Goal: Information Seeking & Learning: Learn about a topic

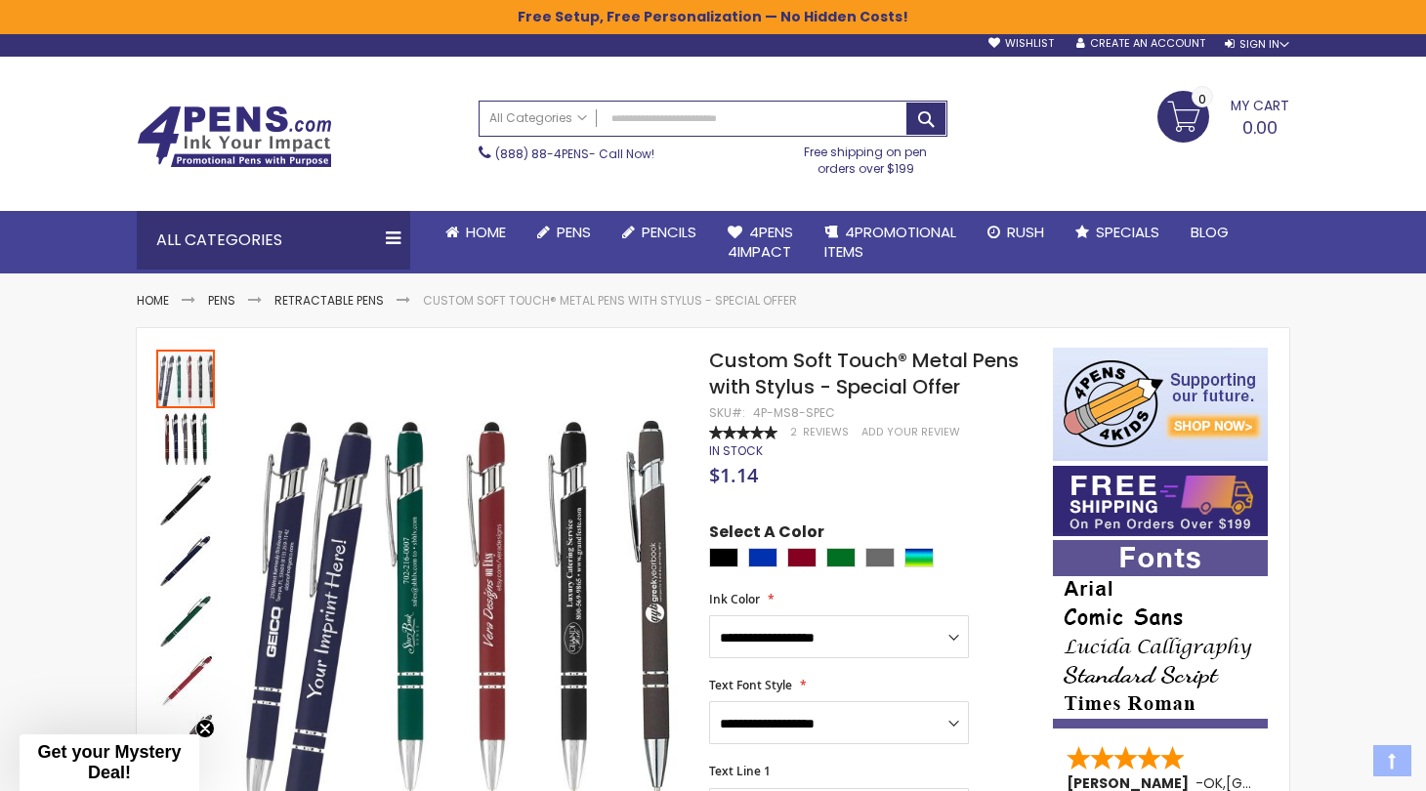
scroll to position [3, 0]
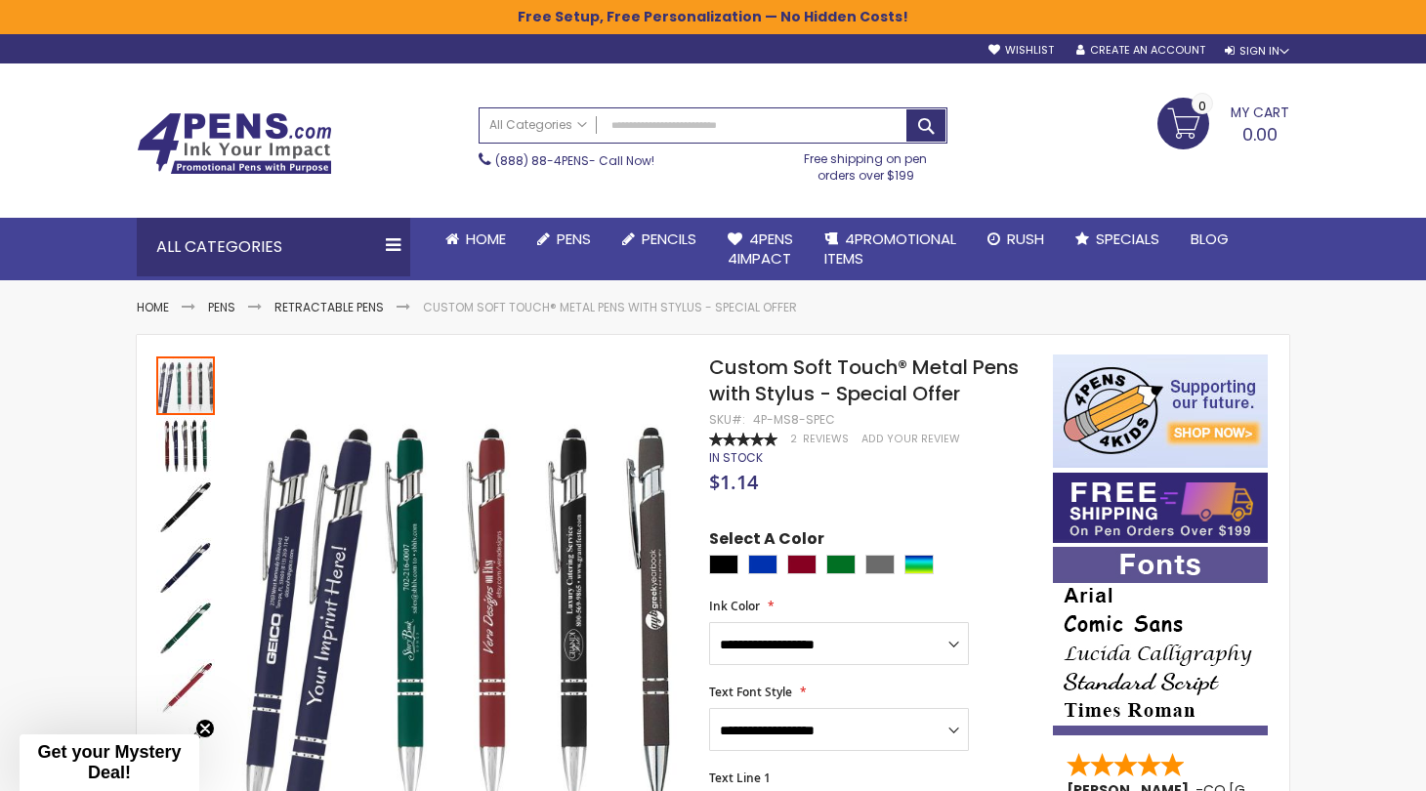
click at [1070, 267] on ul "Home Pens Go to Pens Popular Categories All Pens USA Made Pens Metal Pens Plast…" at bounding box center [860, 249] width 860 height 63
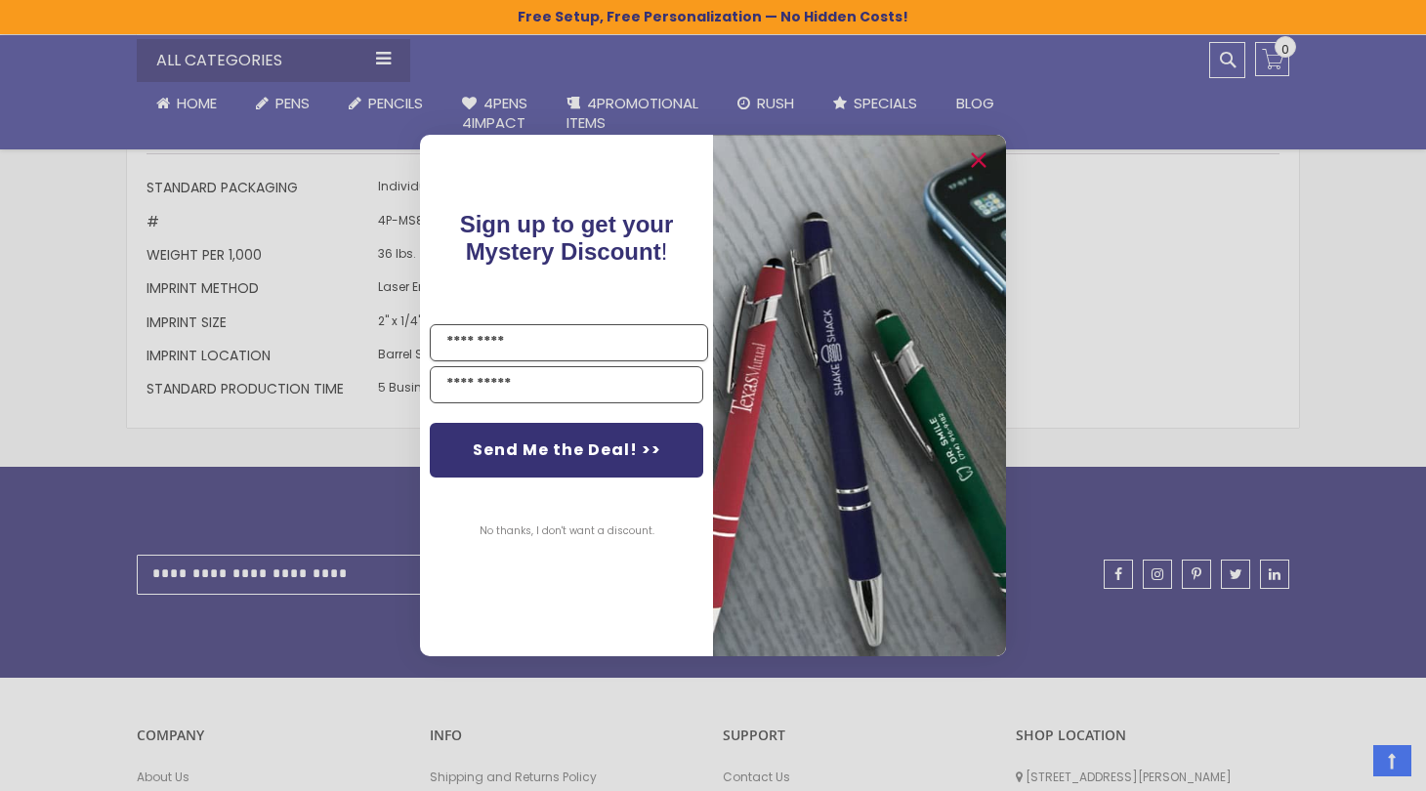
scroll to position [1962, 0]
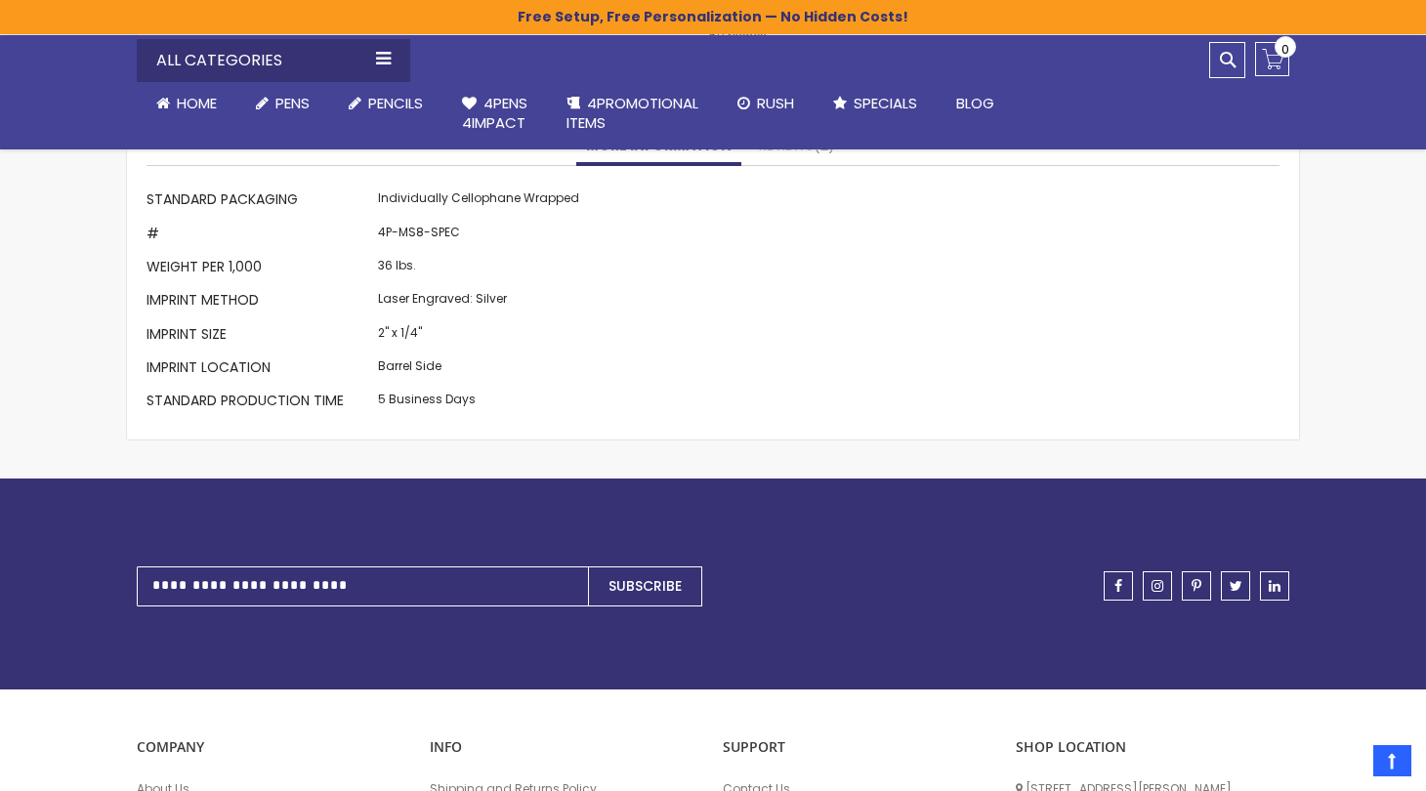
click at [242, 474] on div "Close dialog Sign up to get your Mystery Discount ! Name Email Send Me the Deal…" at bounding box center [713, 395] width 1426 height 791
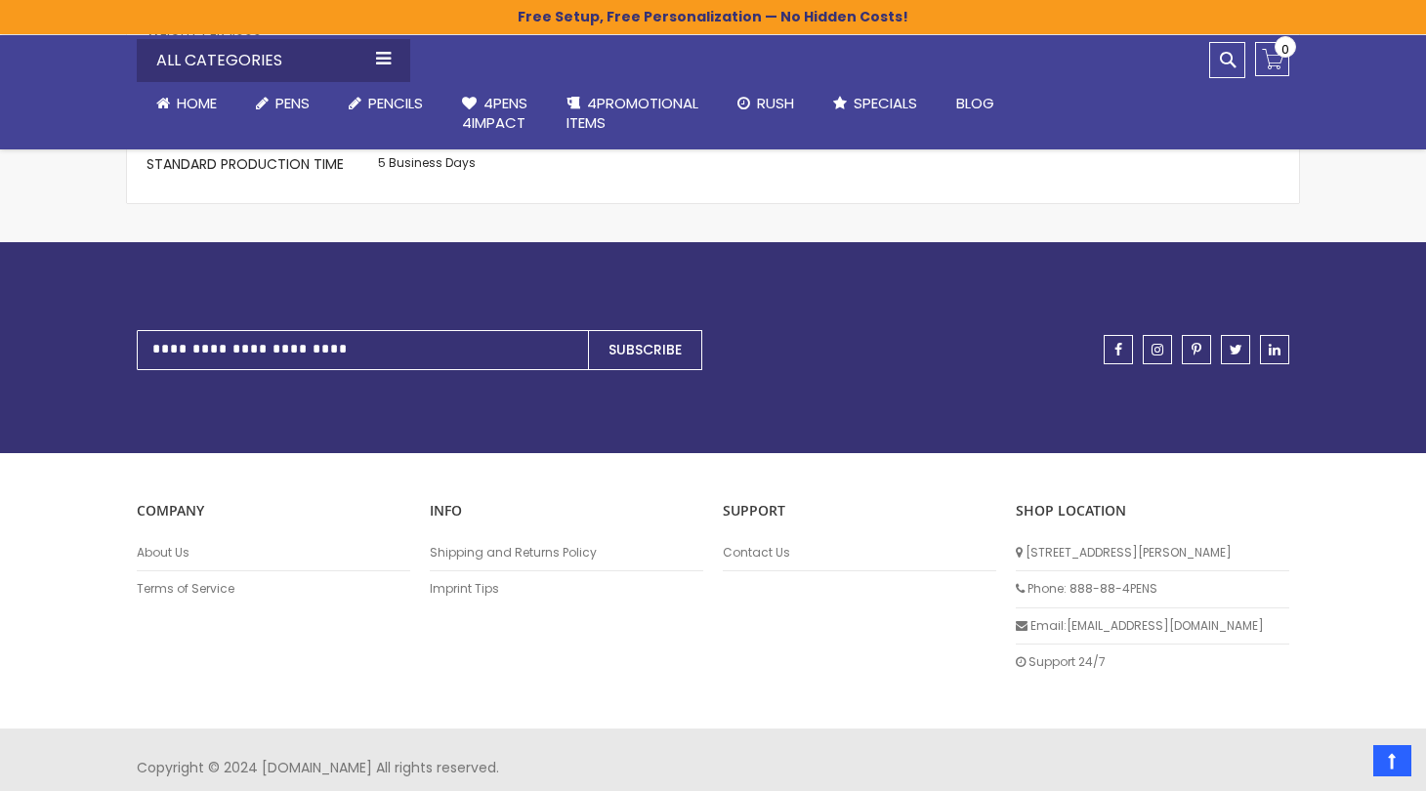
scroll to position [2200, 0]
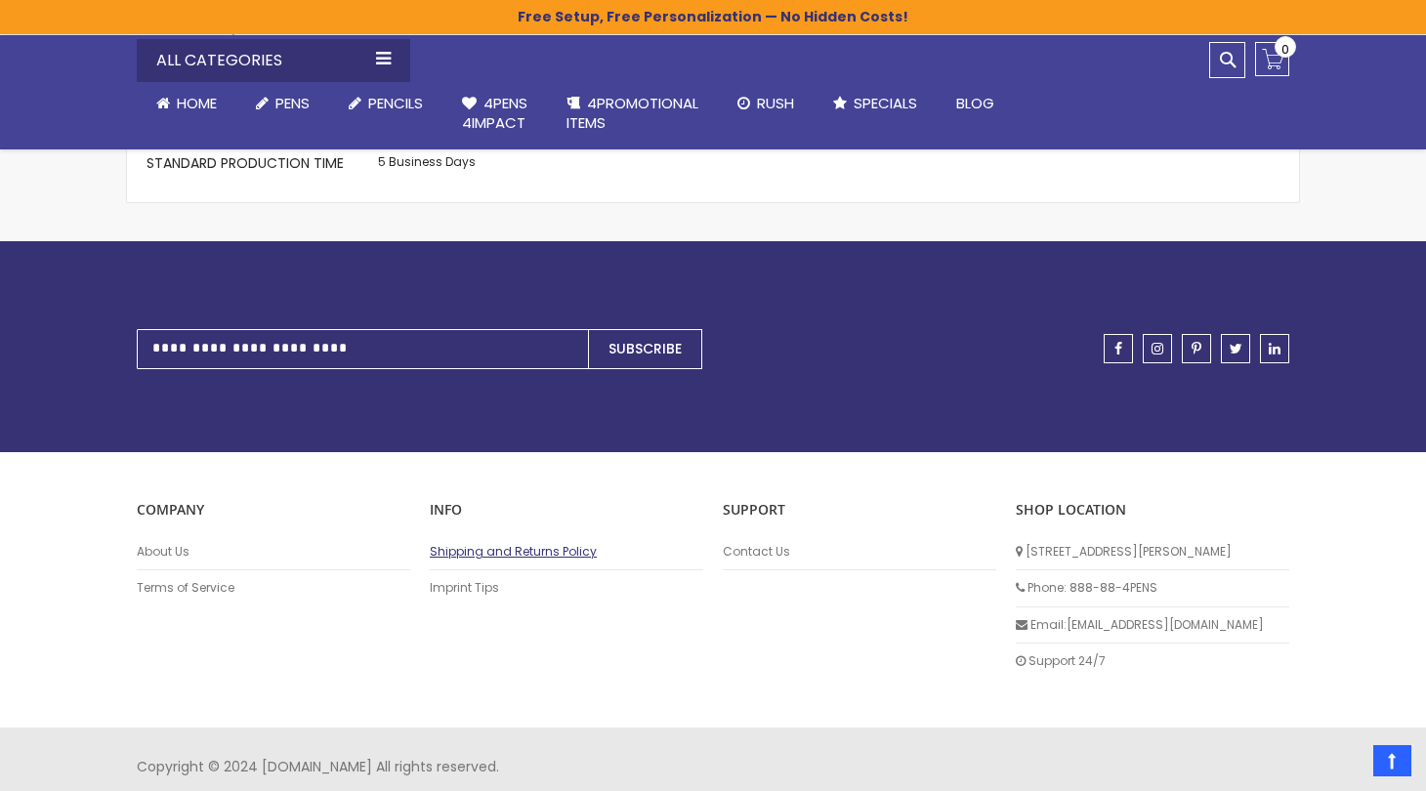
click at [535, 560] on link "Shipping and Returns Policy" at bounding box center [566, 552] width 273 height 16
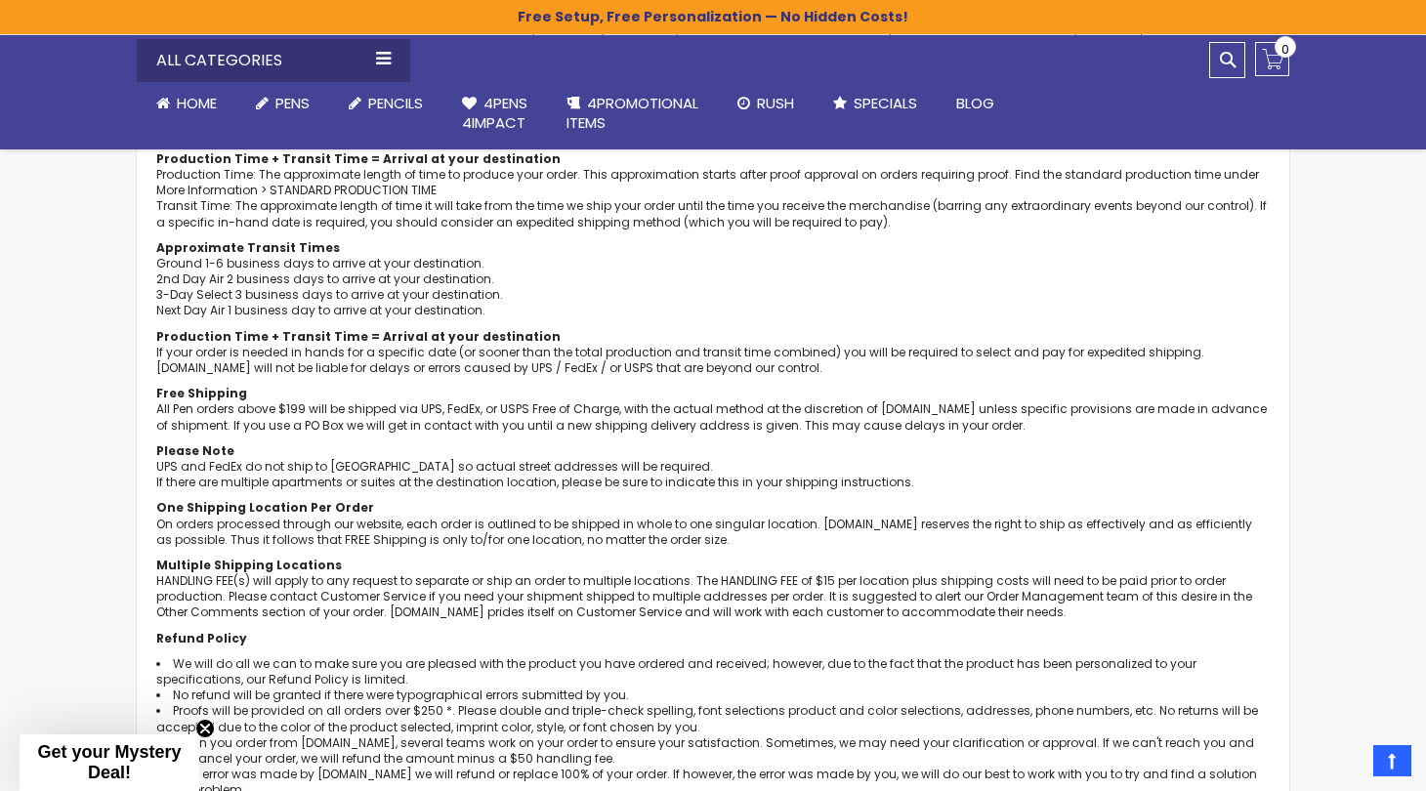
scroll to position [407, 0]
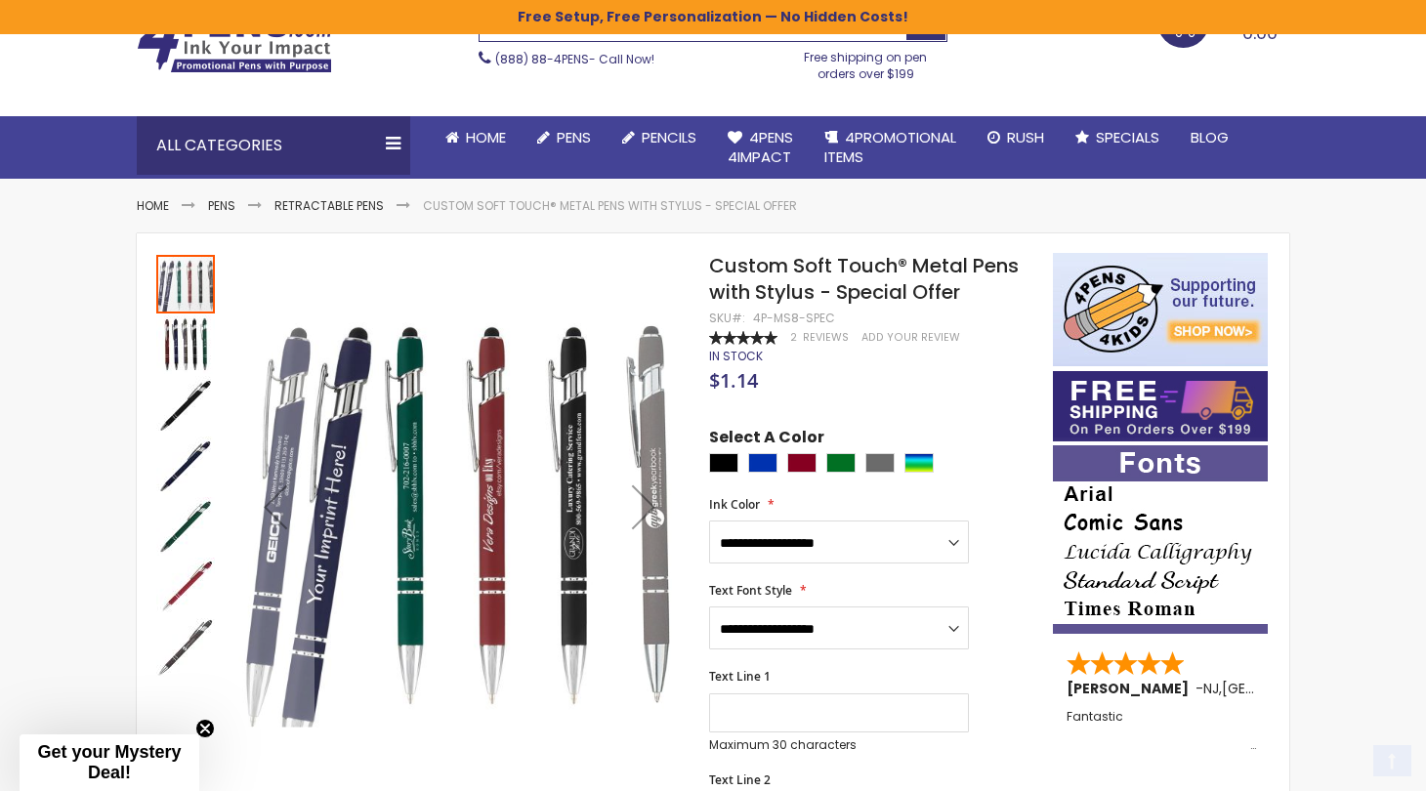
scroll to position [156, 0]
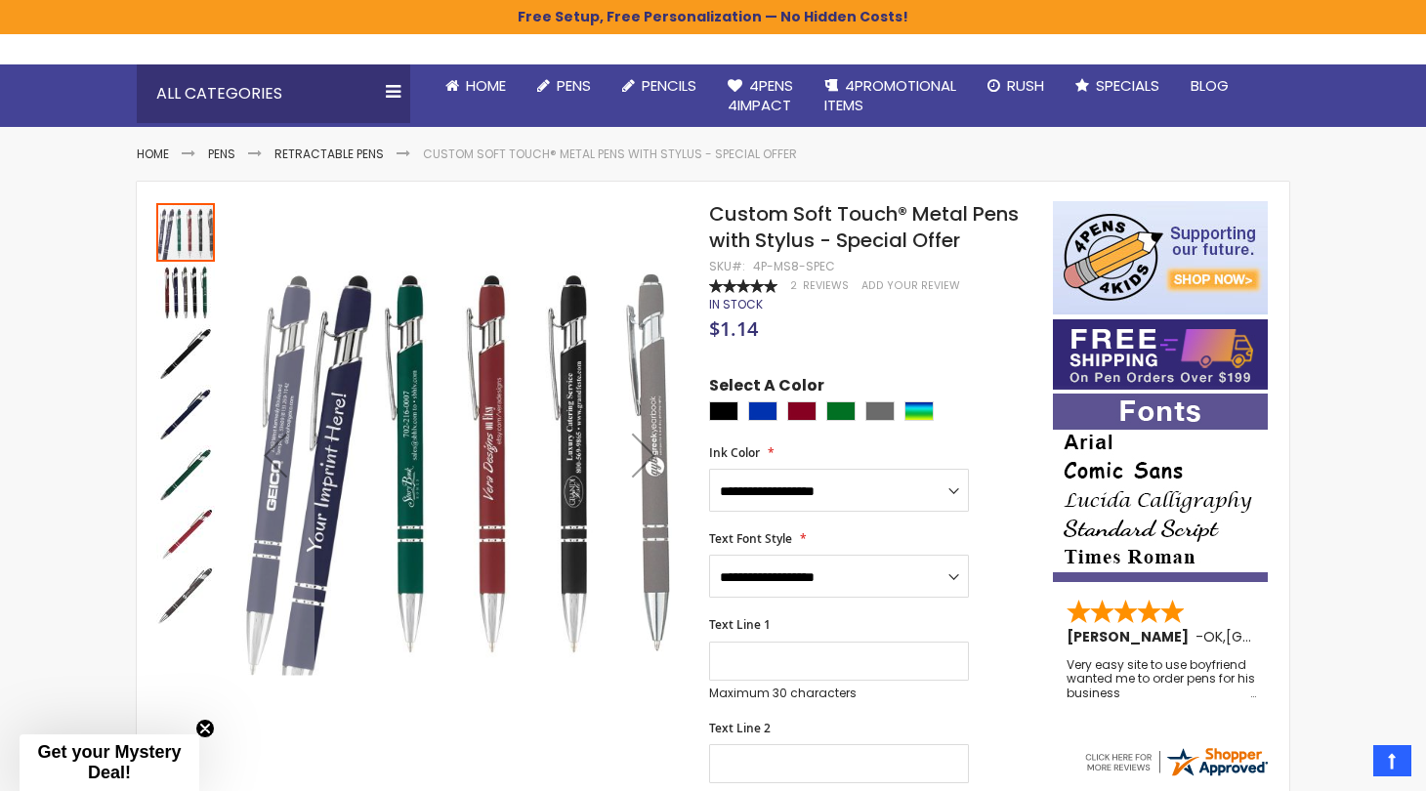
click at [174, 275] on img "Custom Soft Touch® Metal Pens with Stylus - Special Offer" at bounding box center [185, 293] width 59 height 59
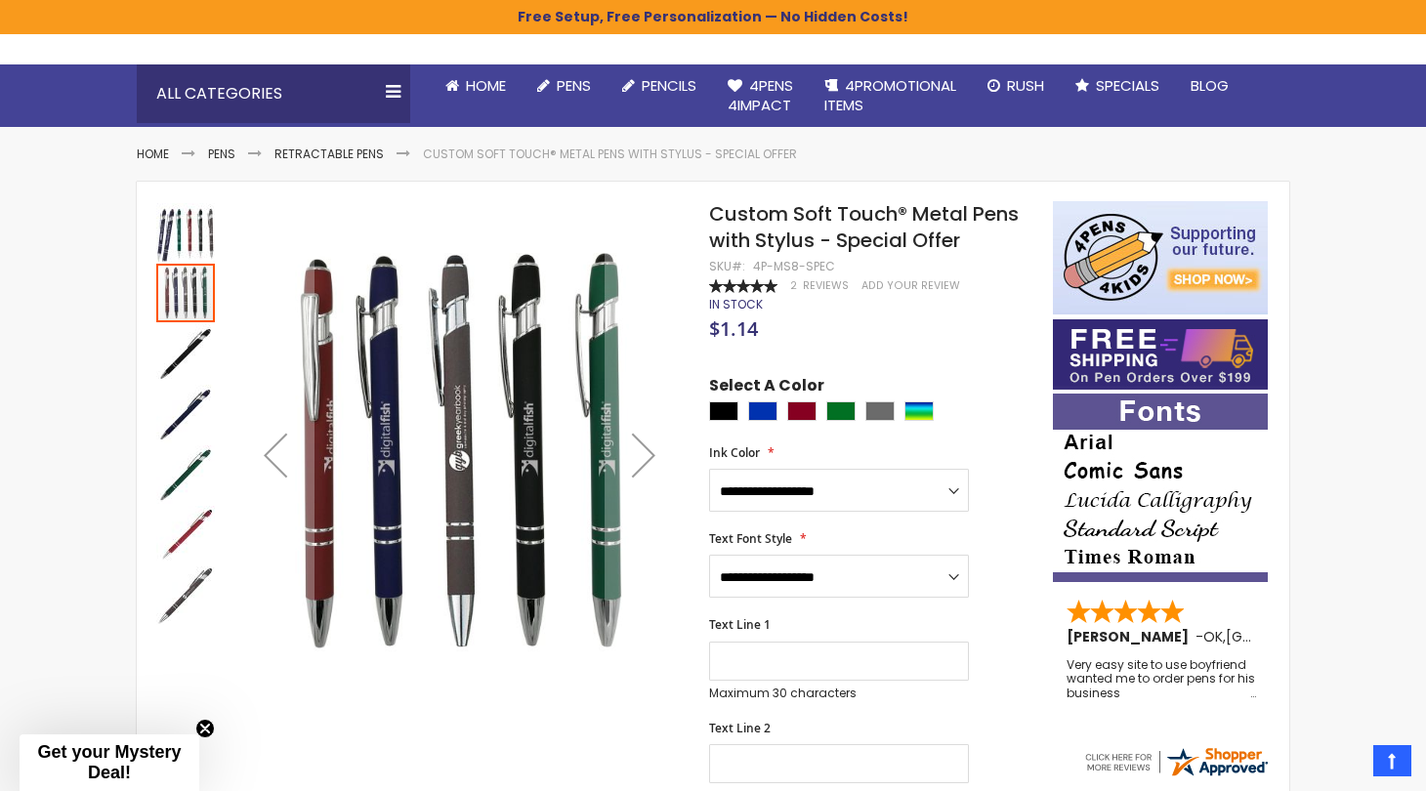
click at [190, 247] on img "Custom Soft Touch® Metal Pens with Stylus - Special Offer" at bounding box center [185, 232] width 59 height 59
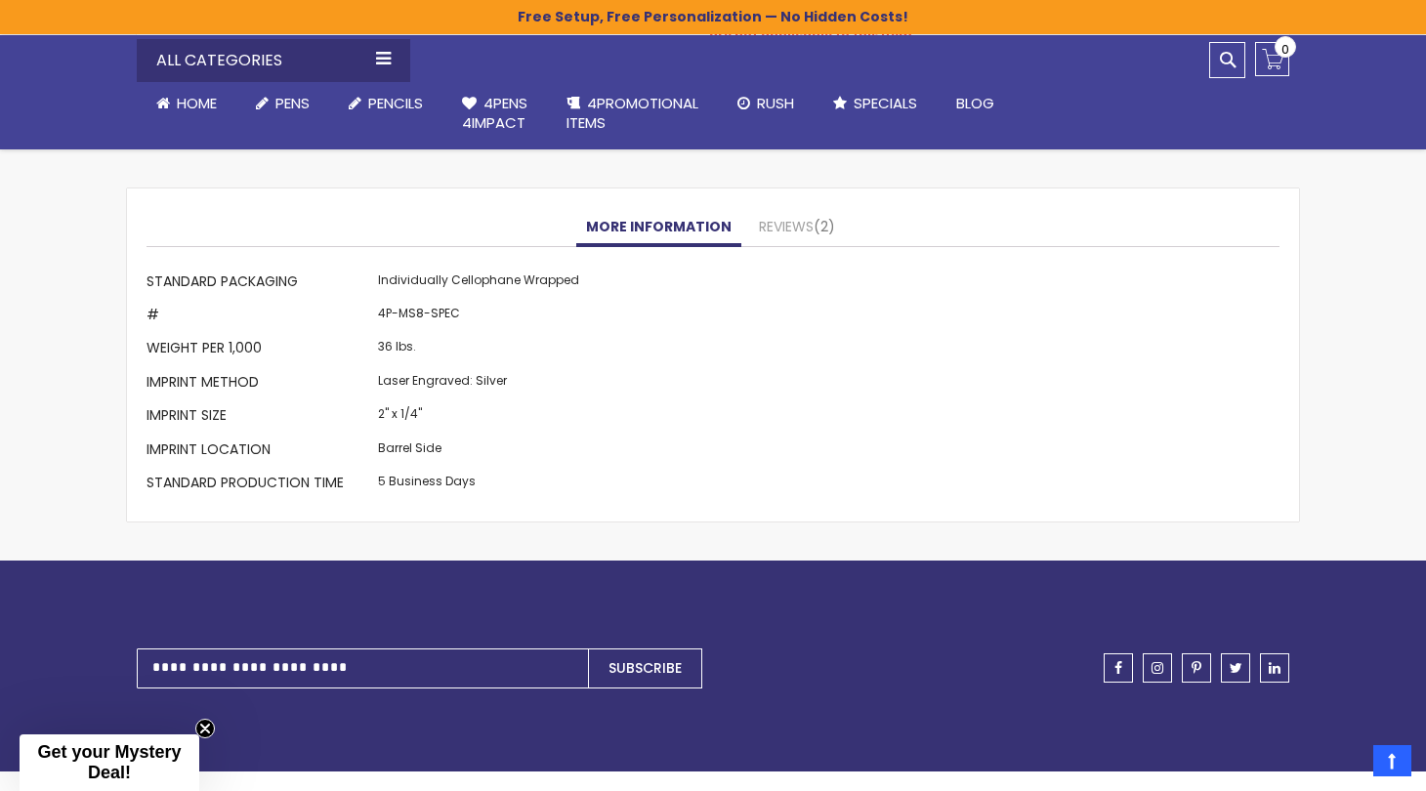
scroll to position [1762, 0]
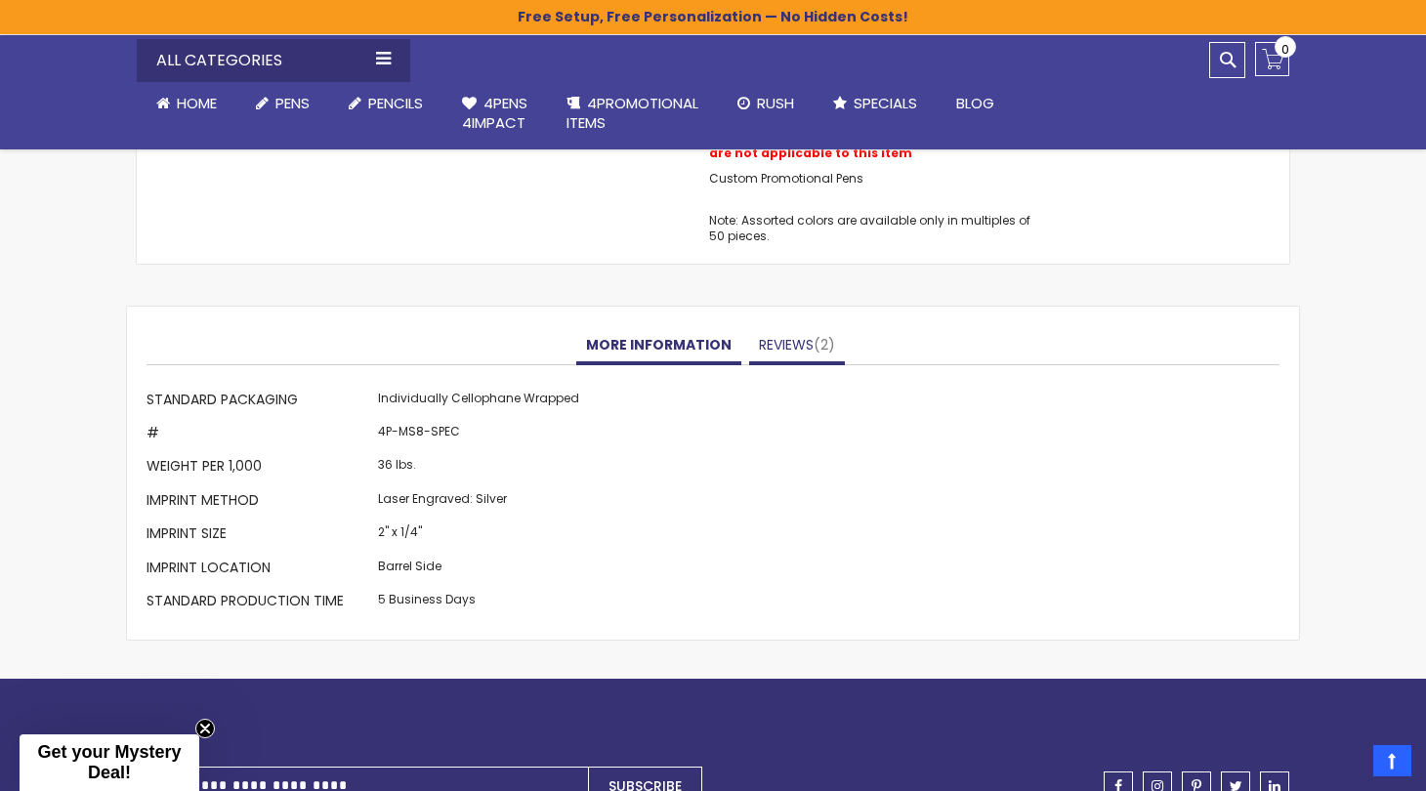
click at [777, 335] on link "Reviews 2" at bounding box center [797, 345] width 96 height 39
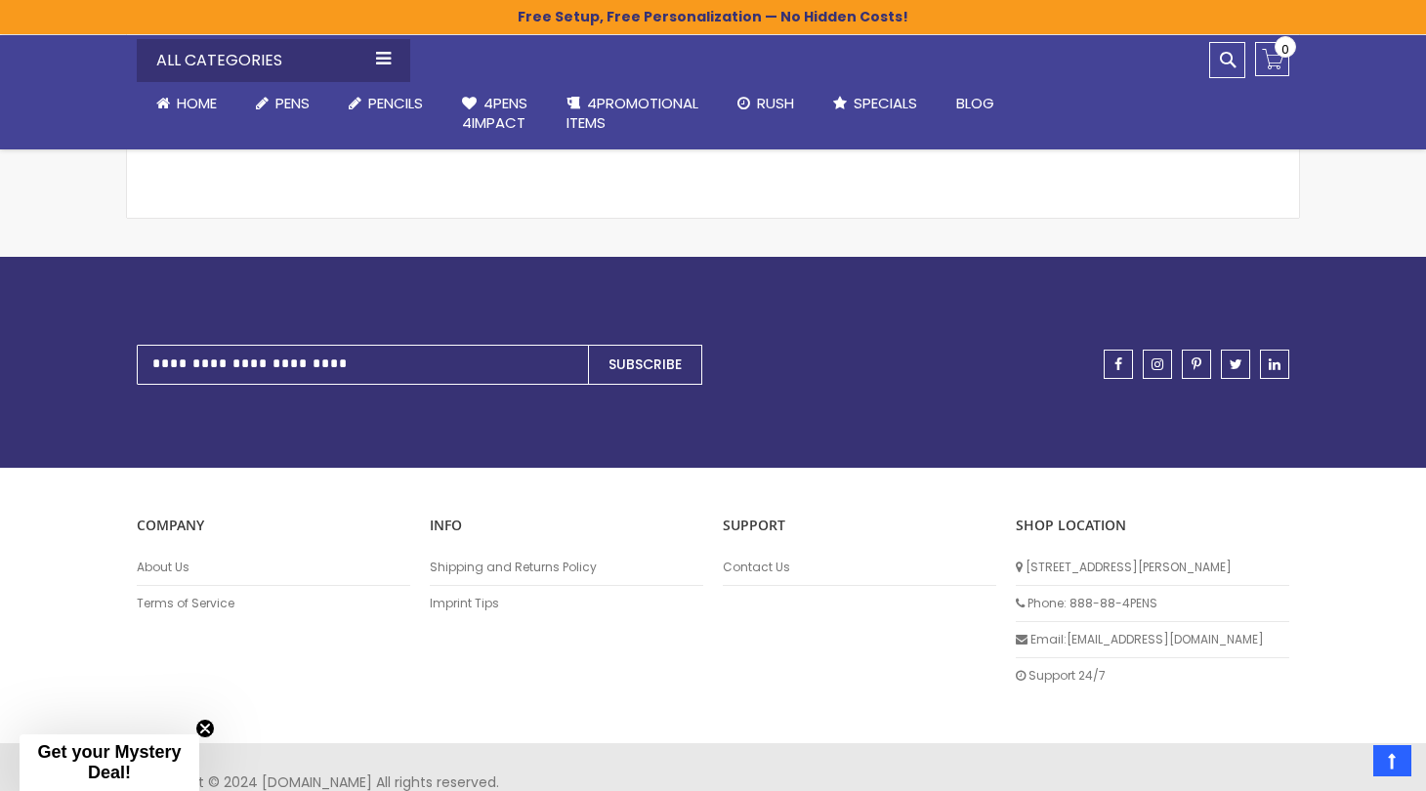
scroll to position [3254, 0]
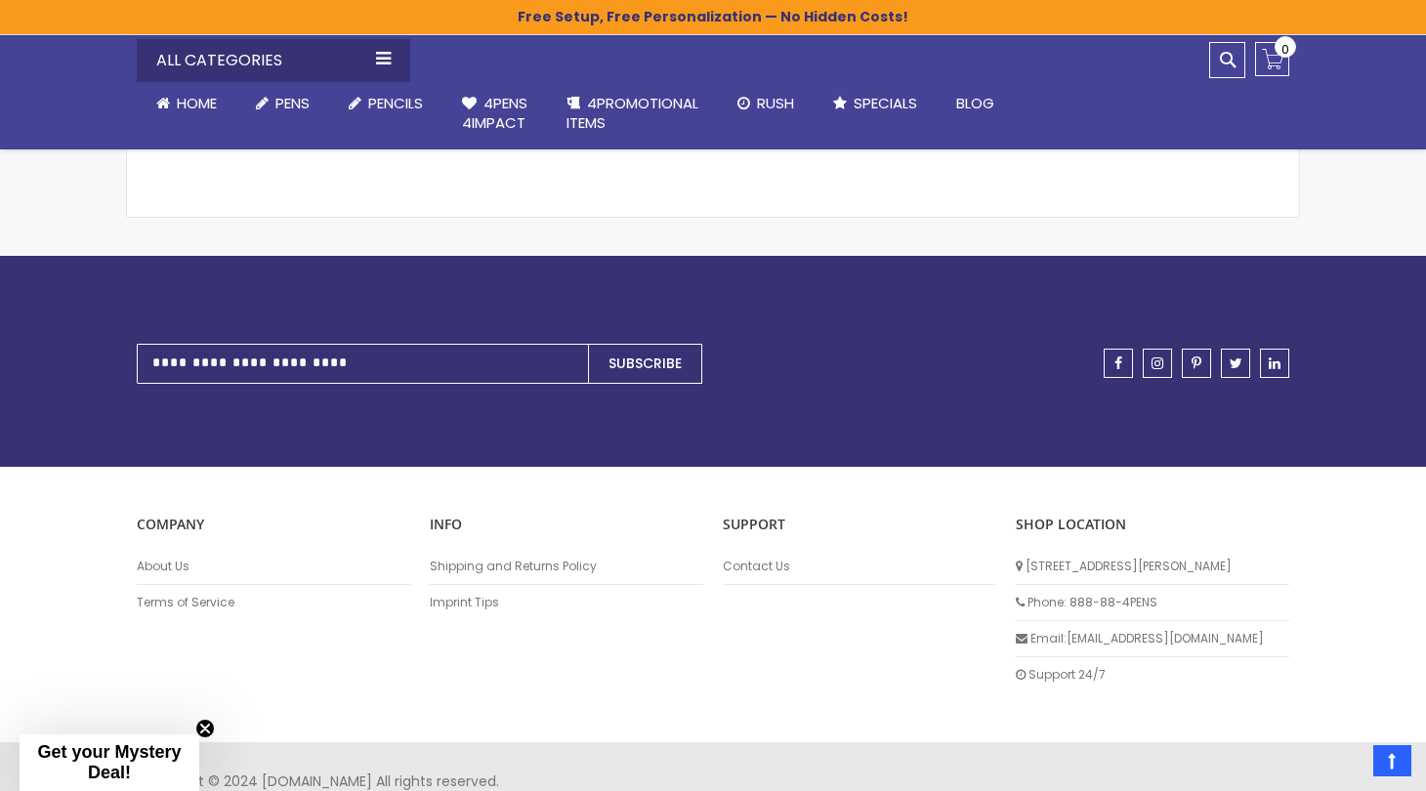
click at [449, 595] on li "Imprint Tips" at bounding box center [566, 602] width 273 height 35
click at [454, 609] on link "Imprint Tips" at bounding box center [566, 603] width 273 height 16
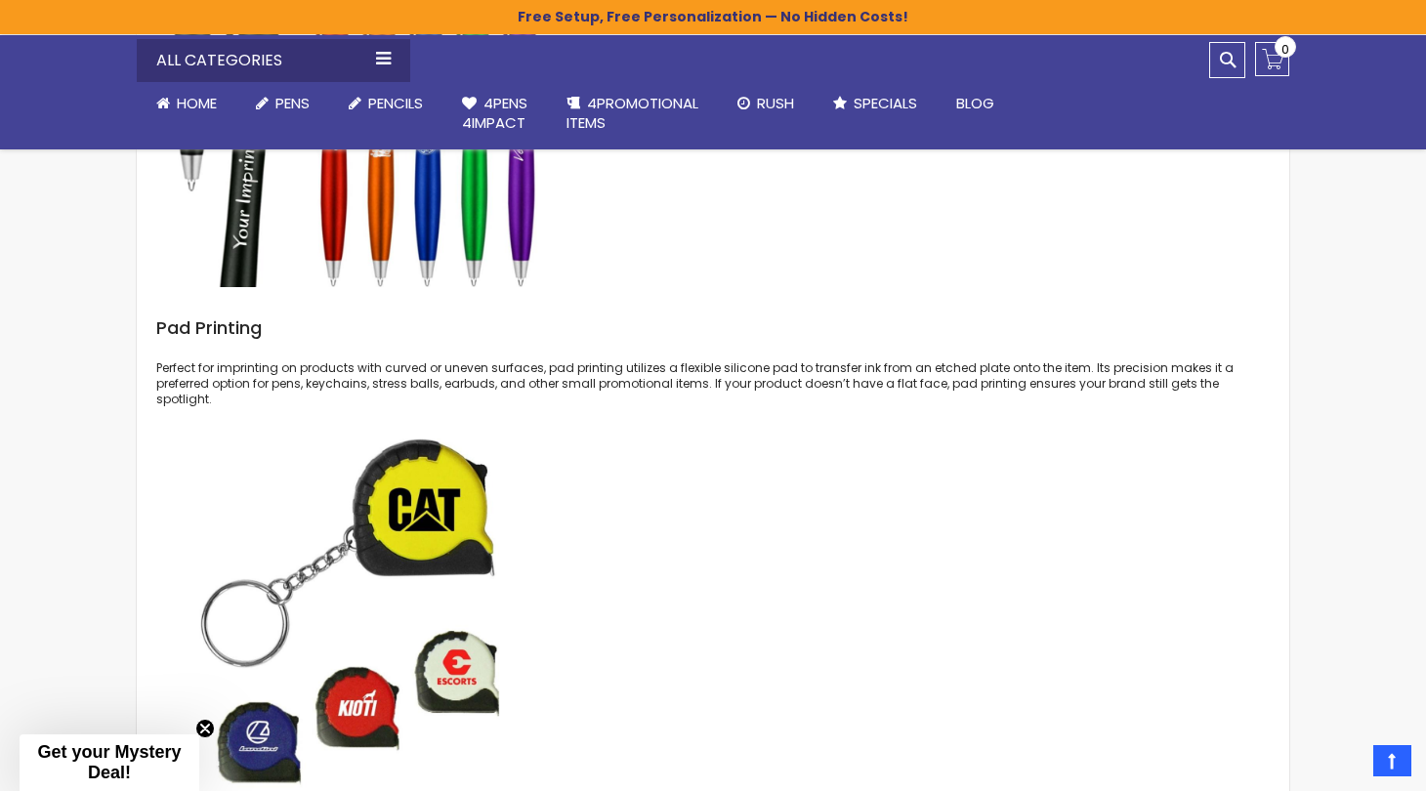
scroll to position [831, 0]
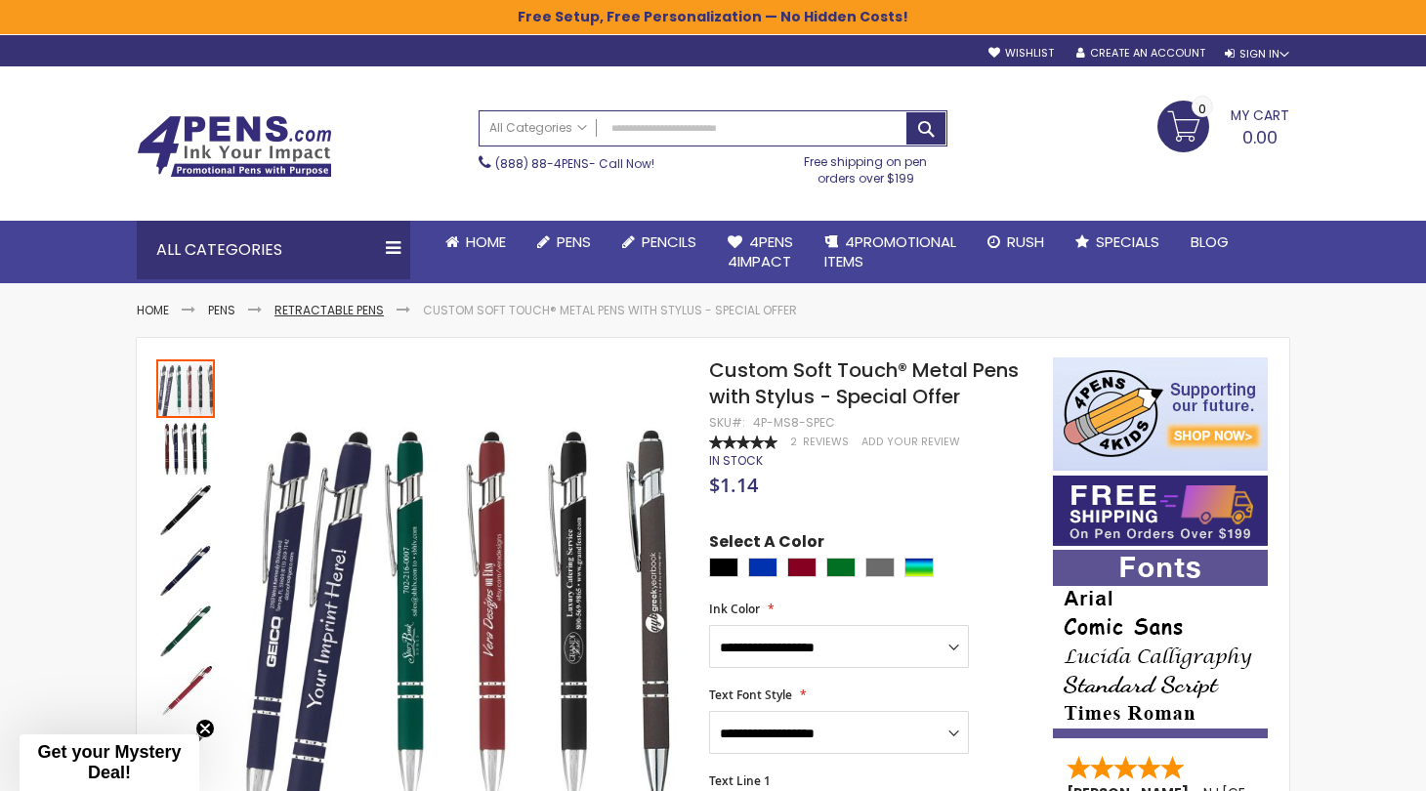
click at [348, 315] on link "Retractable Pens" at bounding box center [328, 310] width 109 height 17
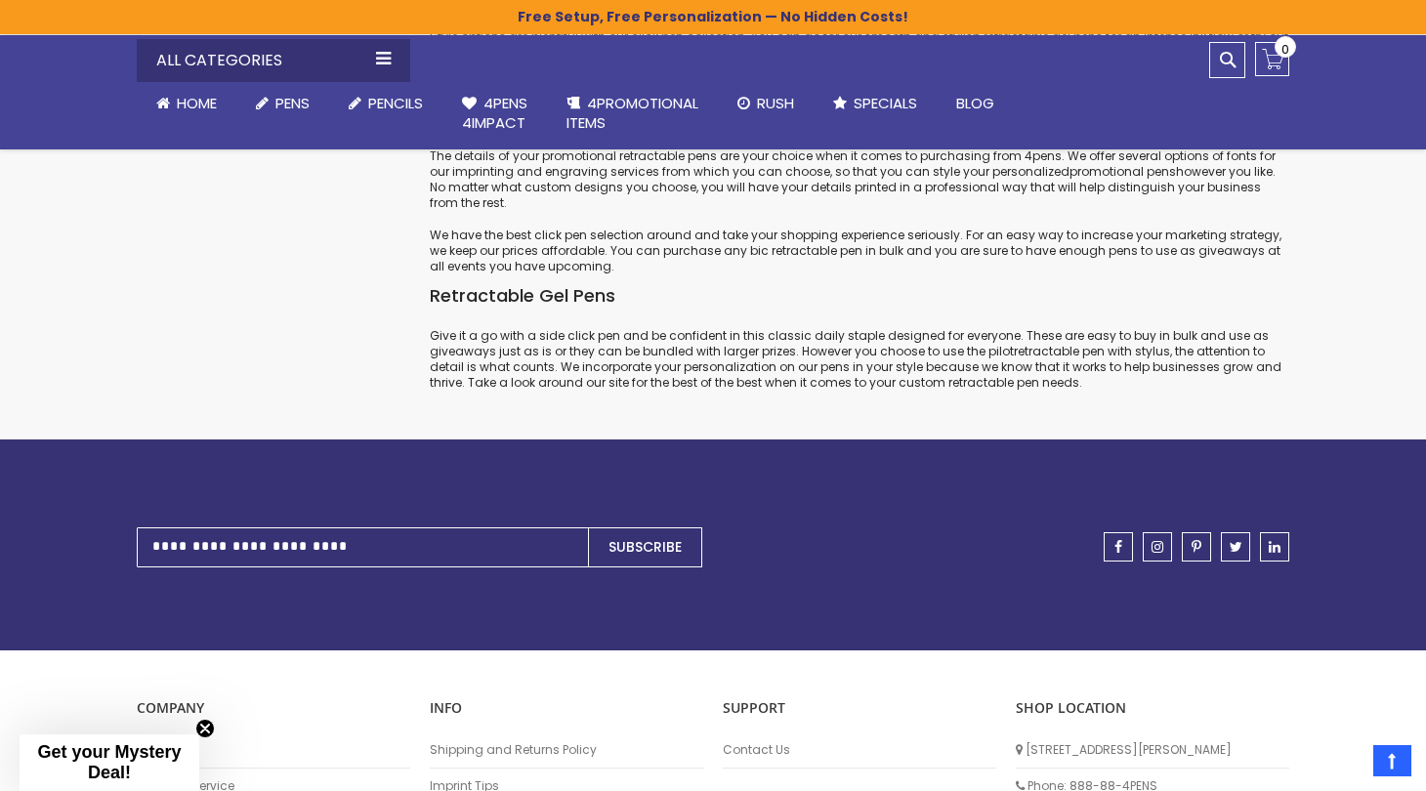
scroll to position [19578, 0]
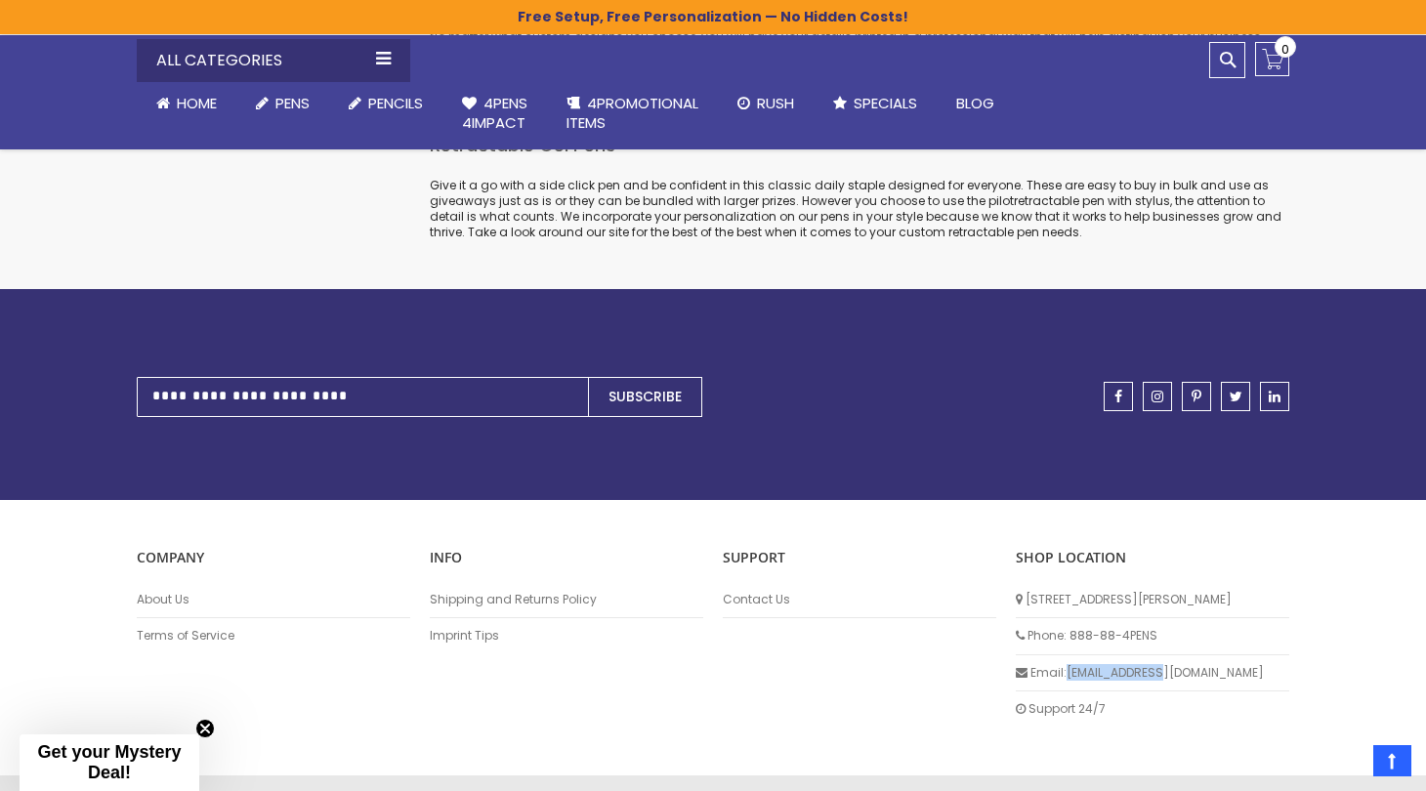
drag, startPoint x: 1064, startPoint y: 612, endPoint x: 1193, endPoint y: 623, distance: 129.4
click at [1193, 655] on li "Email: info@4pens.com" at bounding box center [1152, 673] width 273 height 36
copy li "[EMAIL_ADDRESS][DOMAIN_NAME]"
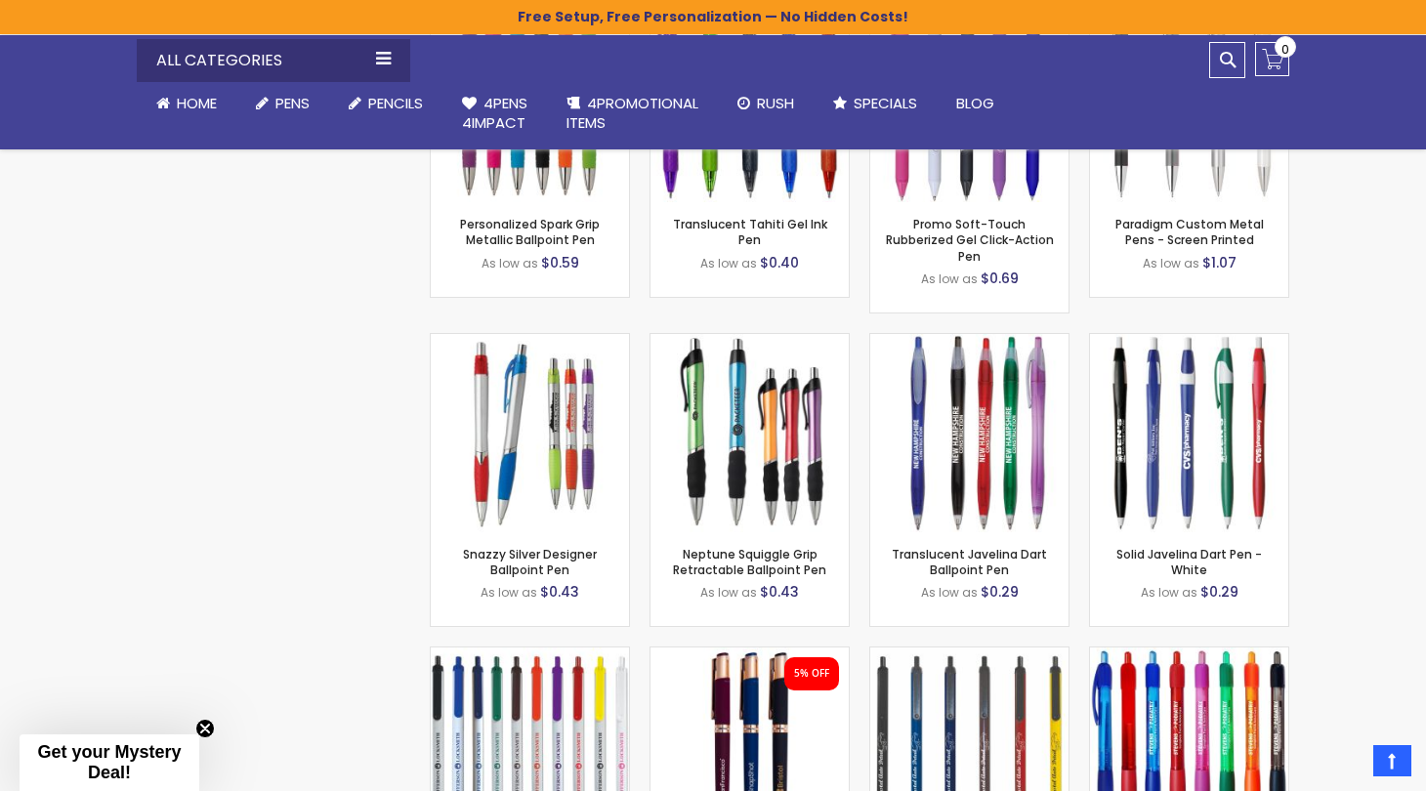
scroll to position [6683, 0]
